Goal: Find specific page/section: Find specific page/section

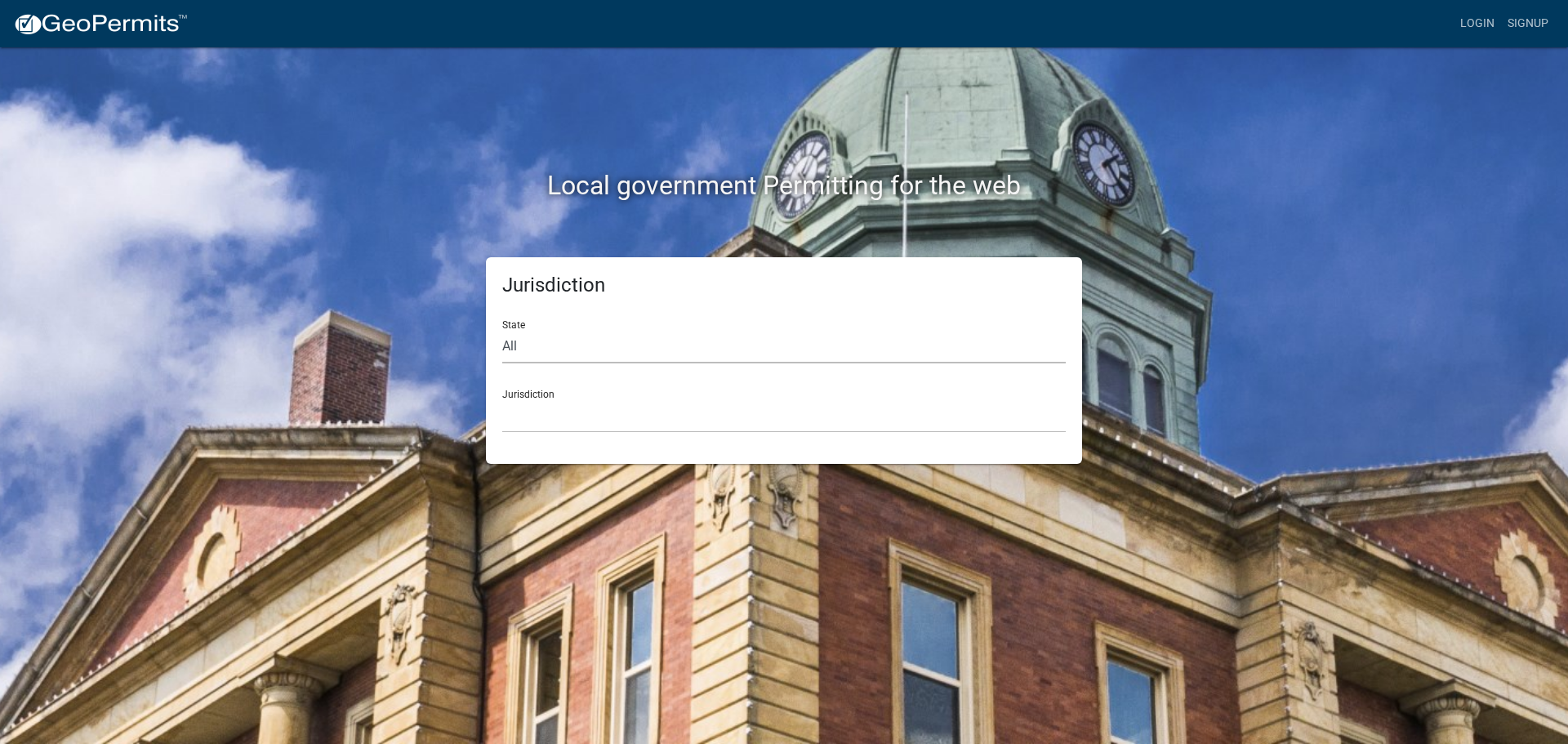
click at [516, 342] on select "All Colorado Georgia Indiana Iowa Kansas Minnesota Ohio South Carolina Wisconsin" at bounding box center [784, 347] width 564 height 34
select select "Indiana"
click at [502, 330] on select "All Colorado Georgia Indiana Iowa Kansas Minnesota Ohio South Carolina Wisconsin" at bounding box center [784, 347] width 564 height 34
click at [521, 419] on select "City of Charlestown, Indiana City of Jeffersonville, Indiana City of Logansport…" at bounding box center [784, 417] width 564 height 34
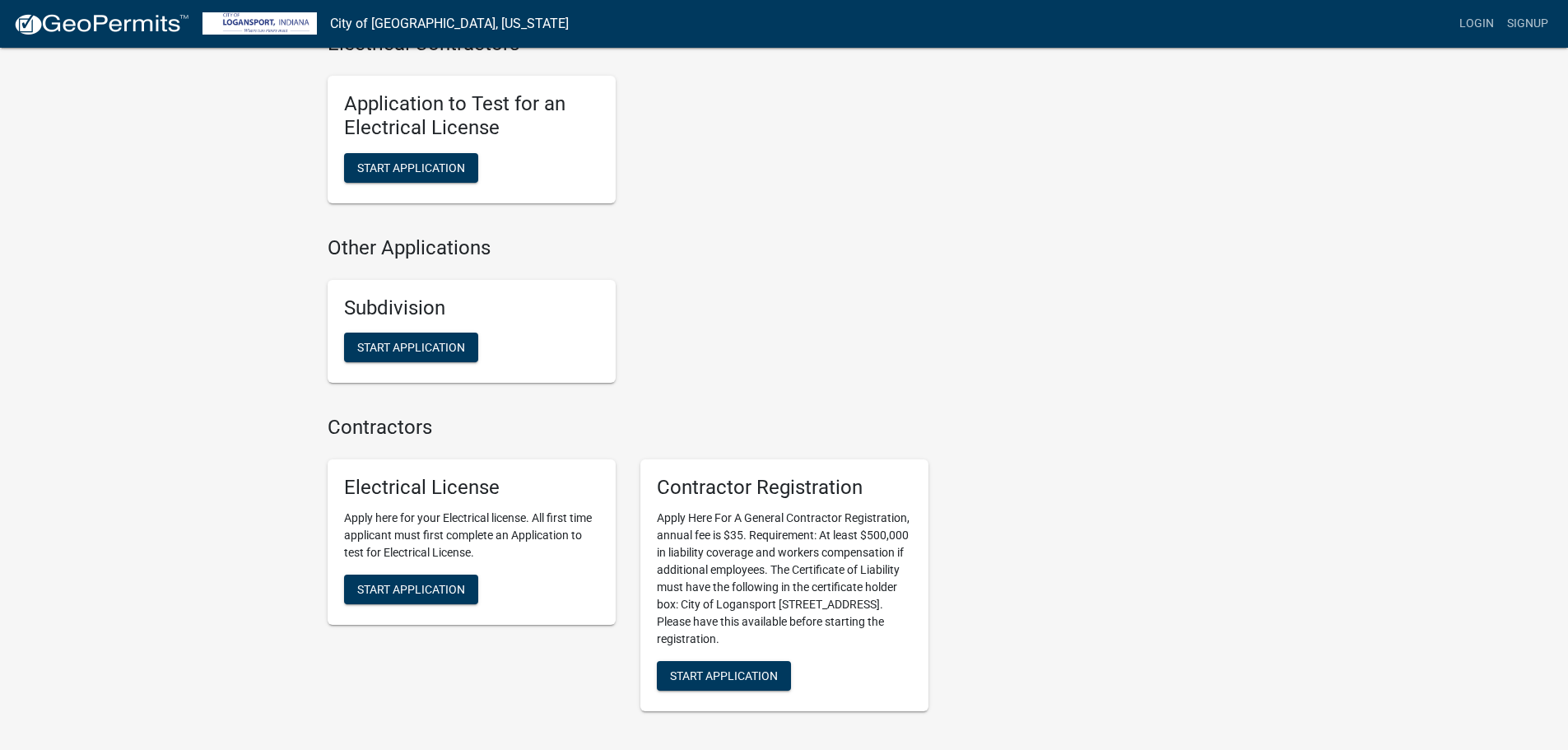
scroll to position [1537, 0]
